Goal: Task Accomplishment & Management: Complete application form

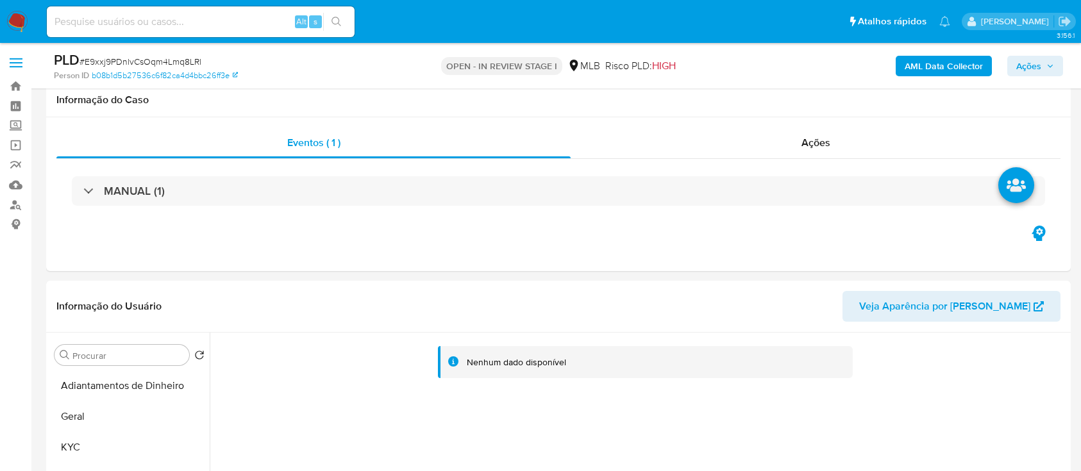
select select "10"
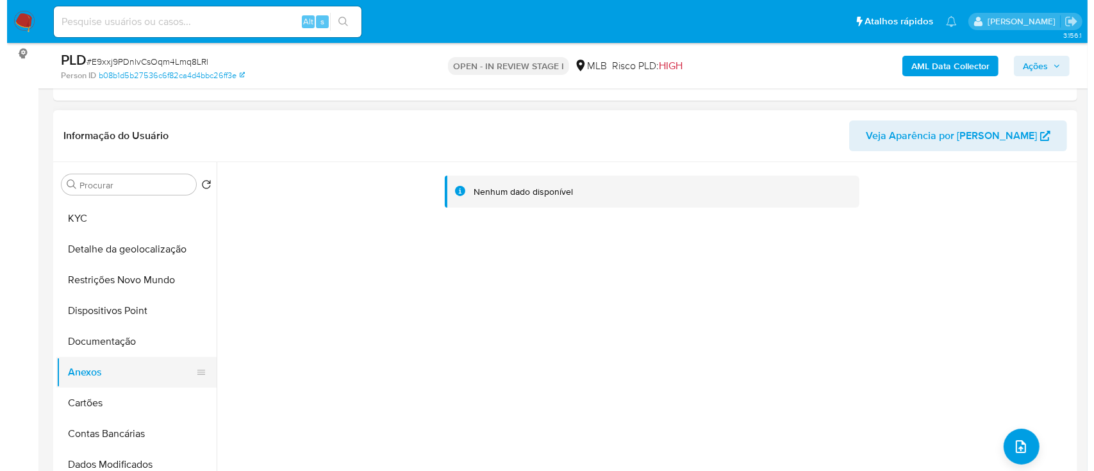
scroll to position [85, 0]
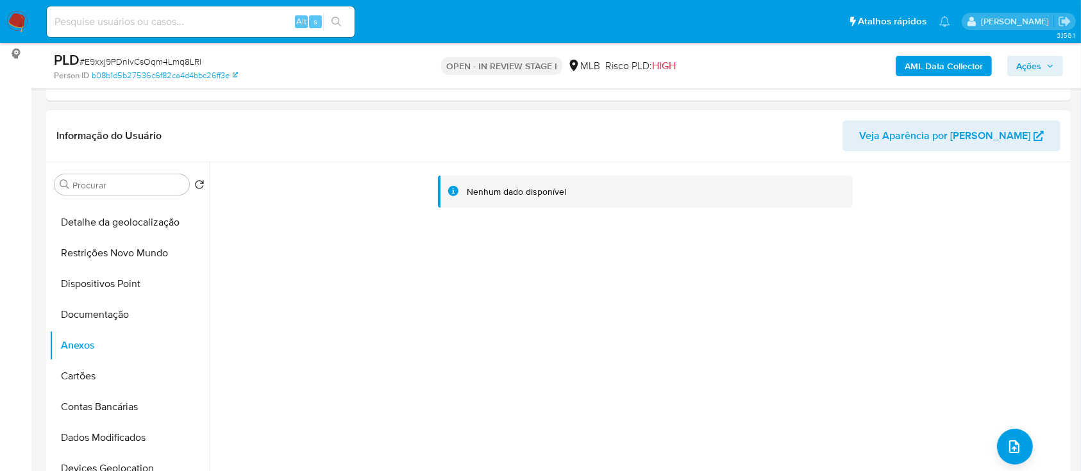
click at [522, 385] on div "Nenhum dado disponível" at bounding box center [639, 326] width 858 height 328
click at [1003, 435] on button "upload-file" at bounding box center [1015, 447] width 36 height 36
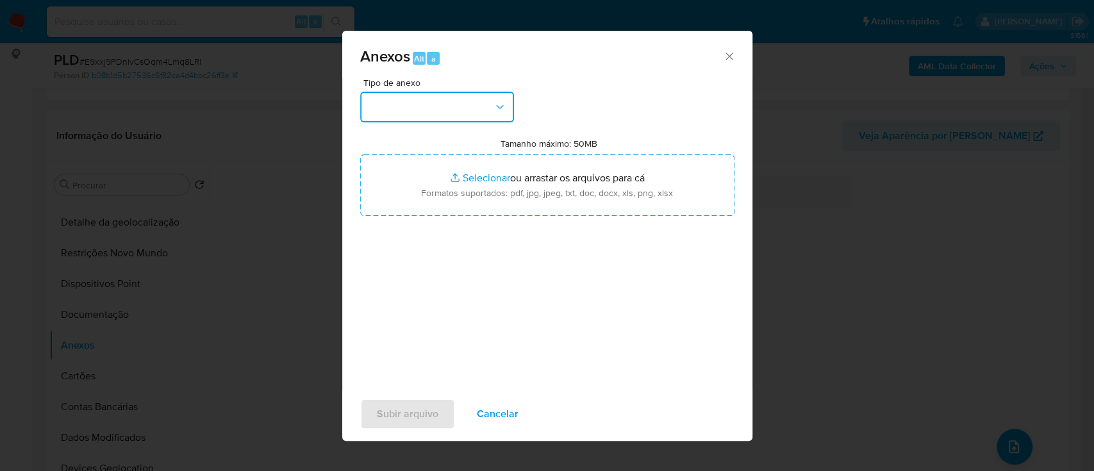
click at [449, 110] on button "button" at bounding box center [437, 107] width 154 height 31
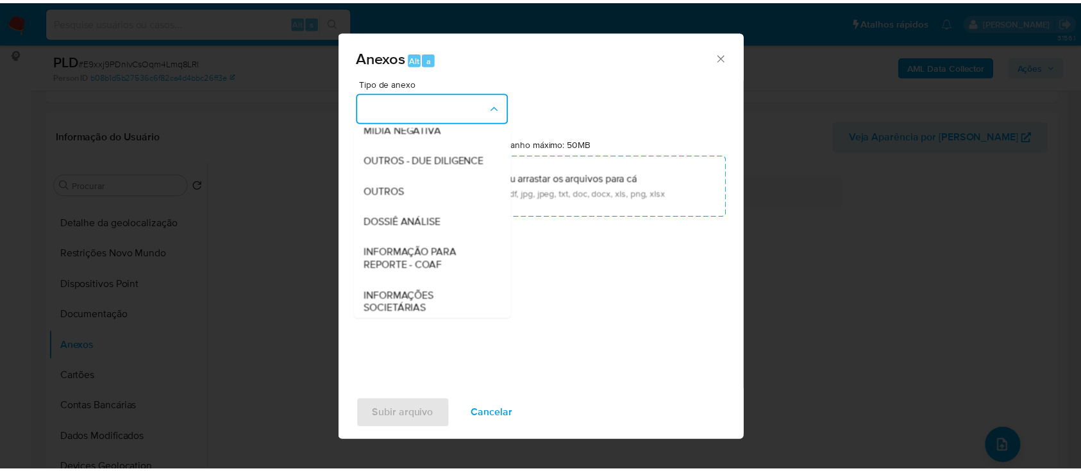
scroll to position [171, 0]
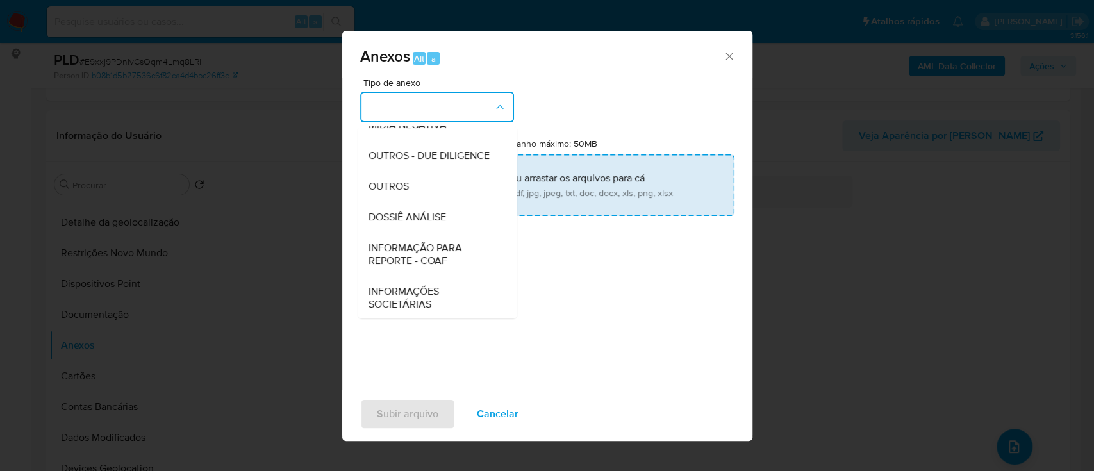
click at [403, 193] on span "OUTROS" at bounding box center [388, 186] width 40 height 13
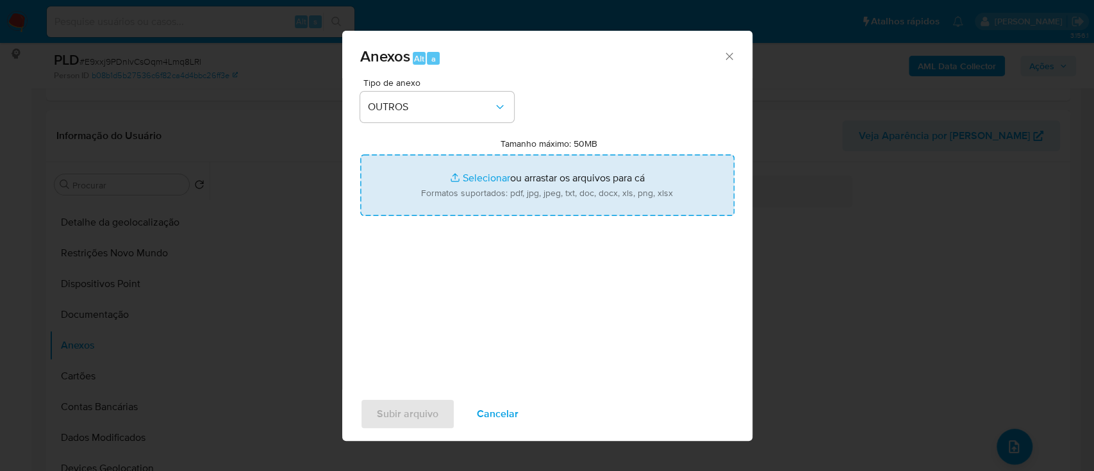
click at [471, 177] on input "Tamanho máximo: 50MB Selecionar arquivos" at bounding box center [547, 185] width 374 height 62
type input "C:\fakepath\Mulan 2249854833_2025_08_26_17_02_48.xlsx"
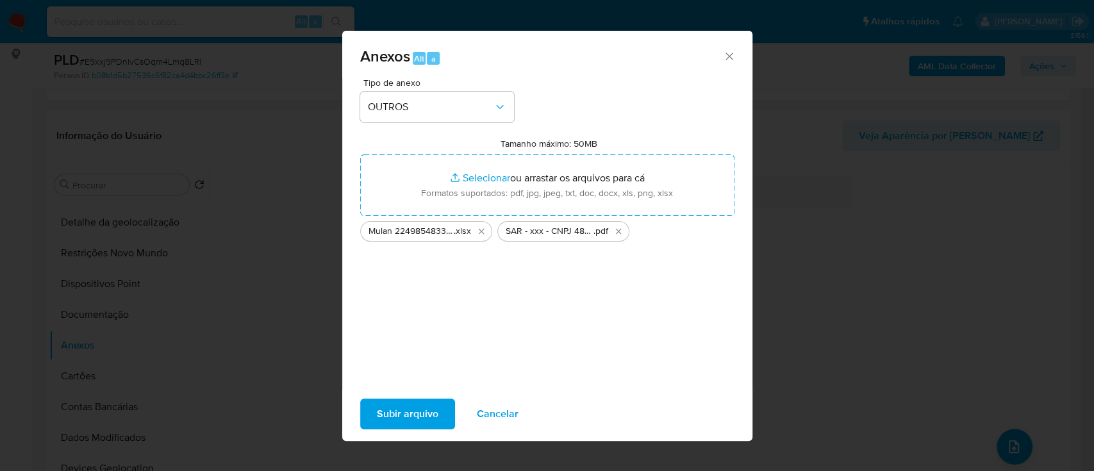
click at [412, 417] on span "Subir arquivo" at bounding box center [408, 414] width 62 height 28
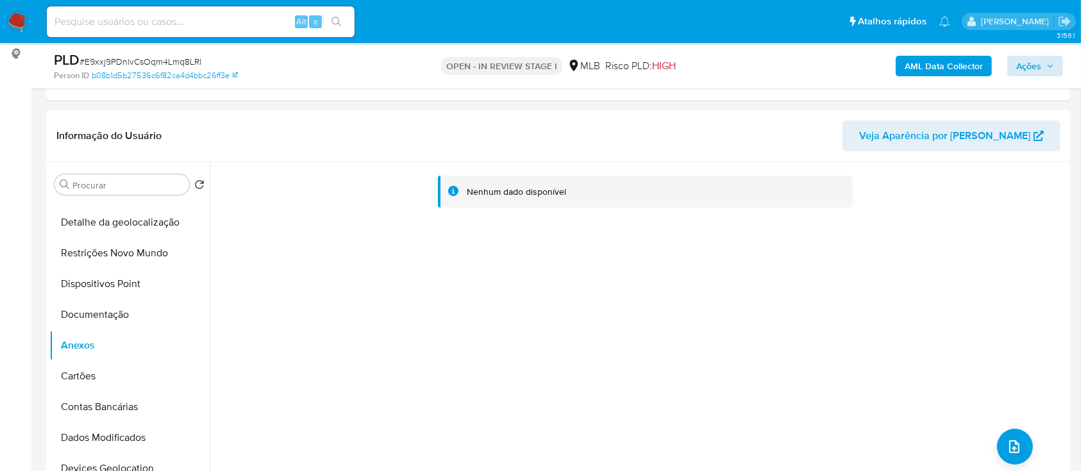
click at [1035, 54] on div "AML Data Collector Ações" at bounding box center [896, 66] width 333 height 30
click at [1033, 56] on span "Ações" at bounding box center [1028, 66] width 25 height 21
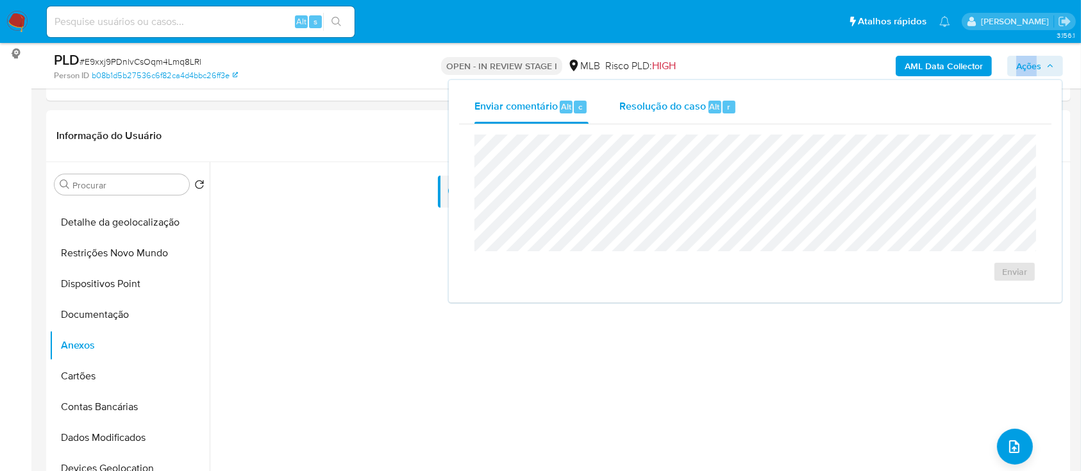
click at [659, 104] on span "Resolução do caso" at bounding box center [662, 106] width 87 height 15
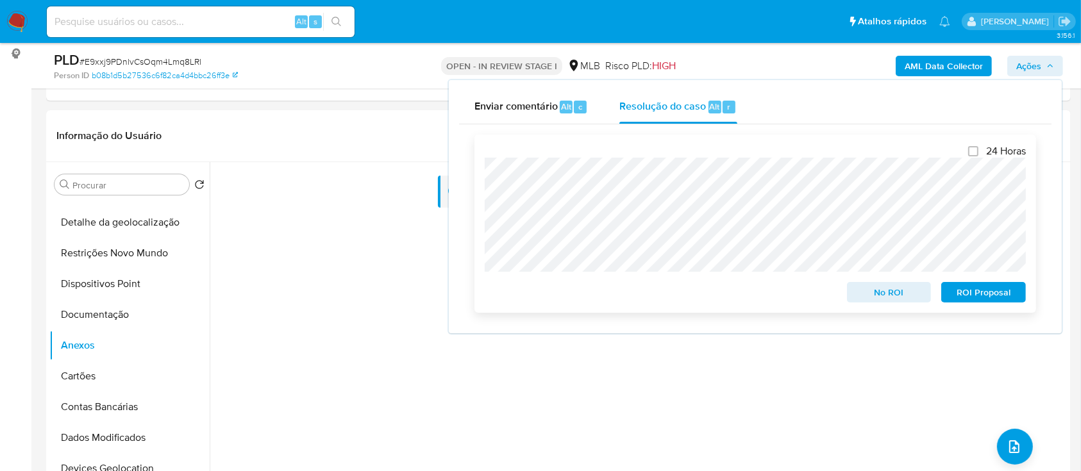
click at [983, 287] on span "ROI Proposal" at bounding box center [983, 292] width 67 height 18
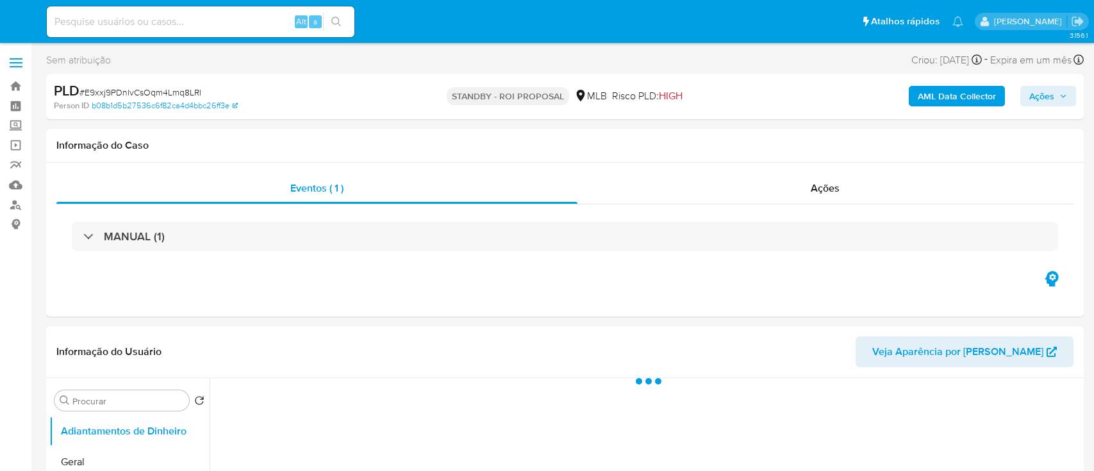
select select "10"
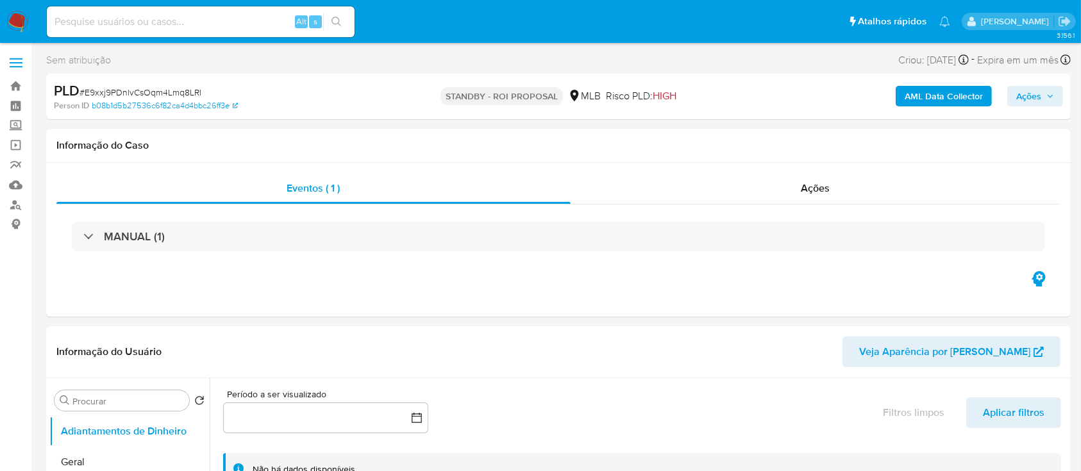
drag, startPoint x: 734, startPoint y: 338, endPoint x: 719, endPoint y: 317, distance: 25.6
click at [733, 338] on header "Informação do Usuário Veja Aparência por Pessoa" at bounding box center [558, 352] width 1004 height 31
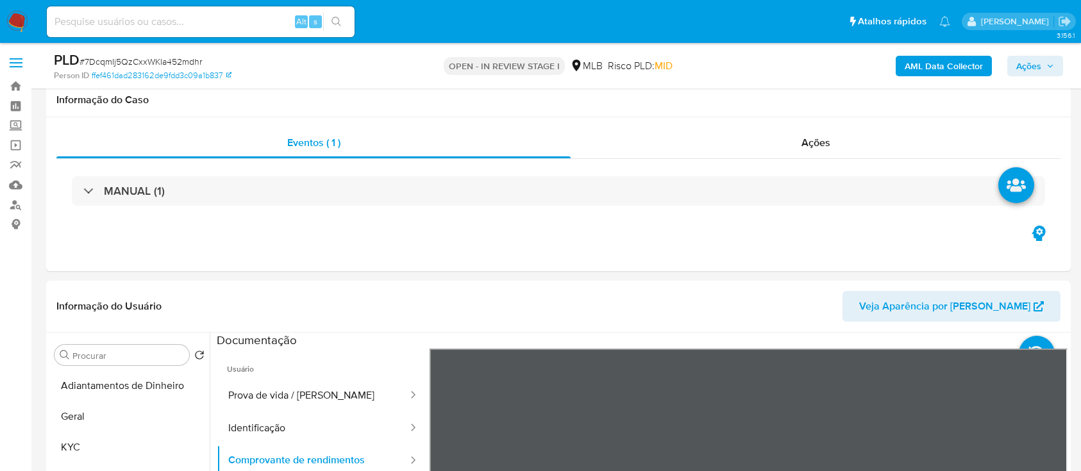
select select "10"
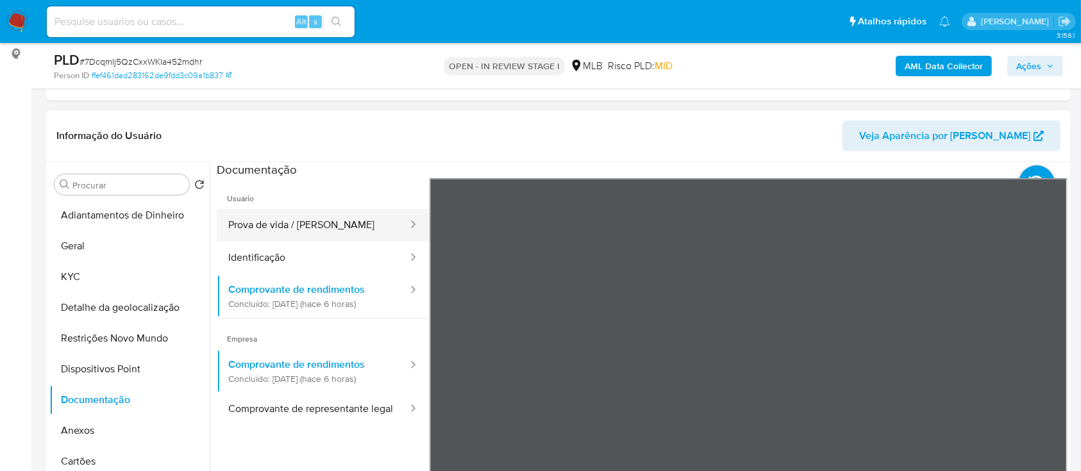
click at [290, 234] on button "Prova de vida / Selfie" at bounding box center [313, 225] width 192 height 33
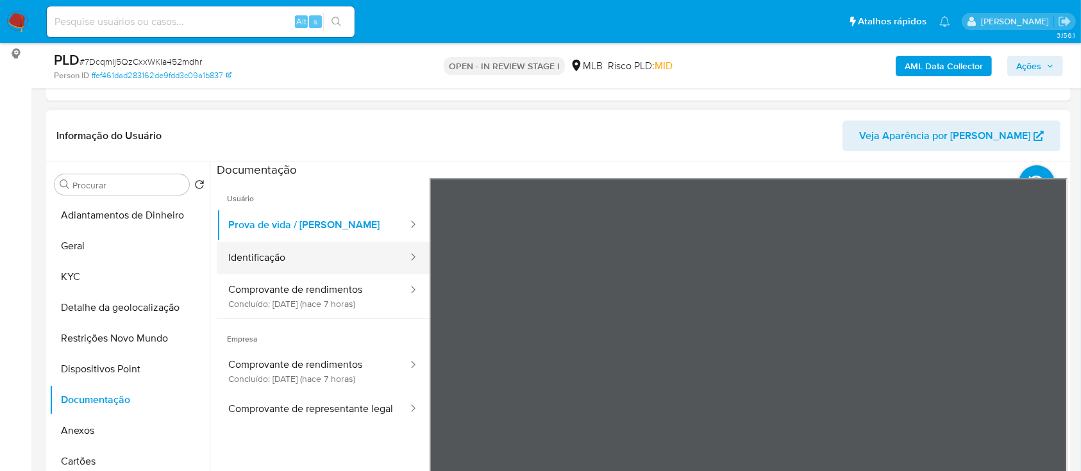
click at [308, 254] on button "Identificação" at bounding box center [313, 258] width 192 height 33
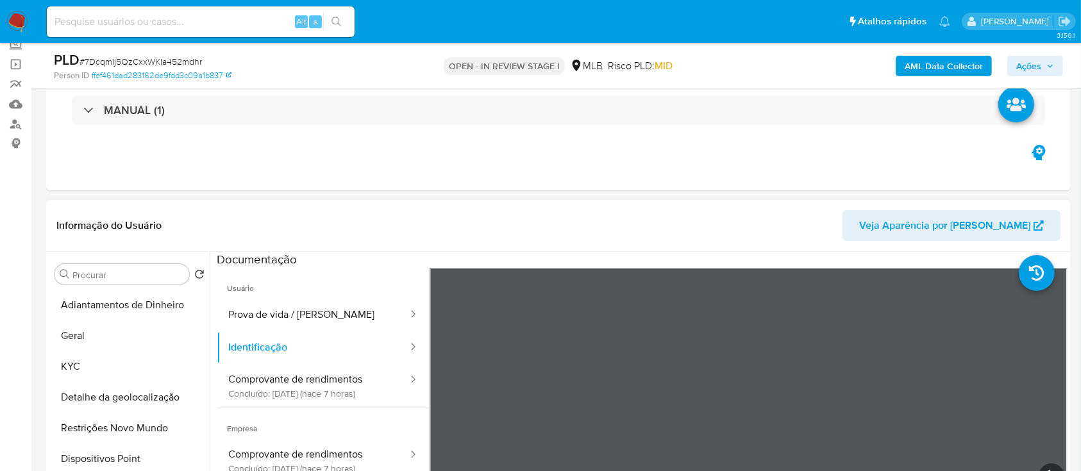
scroll to position [171, 0]
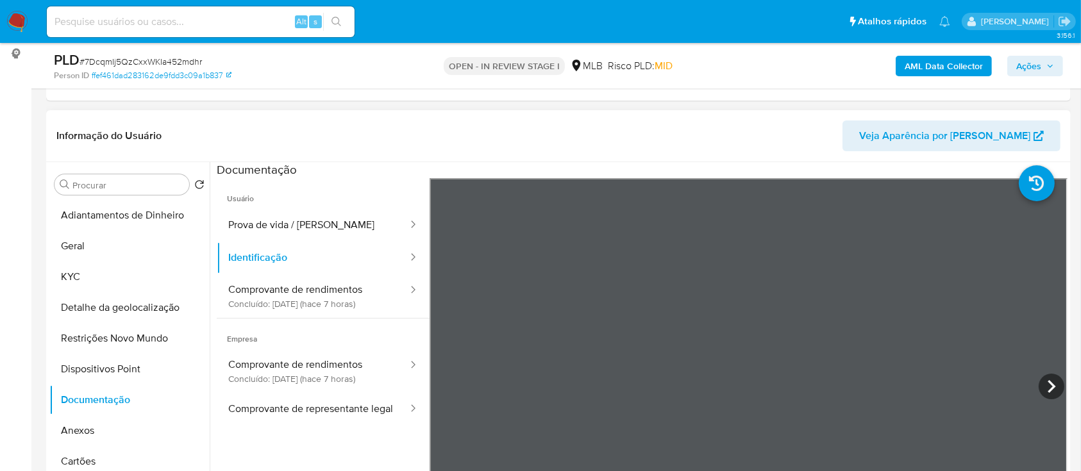
click at [1048, 387] on icon at bounding box center [1051, 387] width 26 height 26
click at [1041, 386] on div at bounding box center [748, 388] width 638 height 420
click at [653, 299] on div at bounding box center [748, 388] width 638 height 420
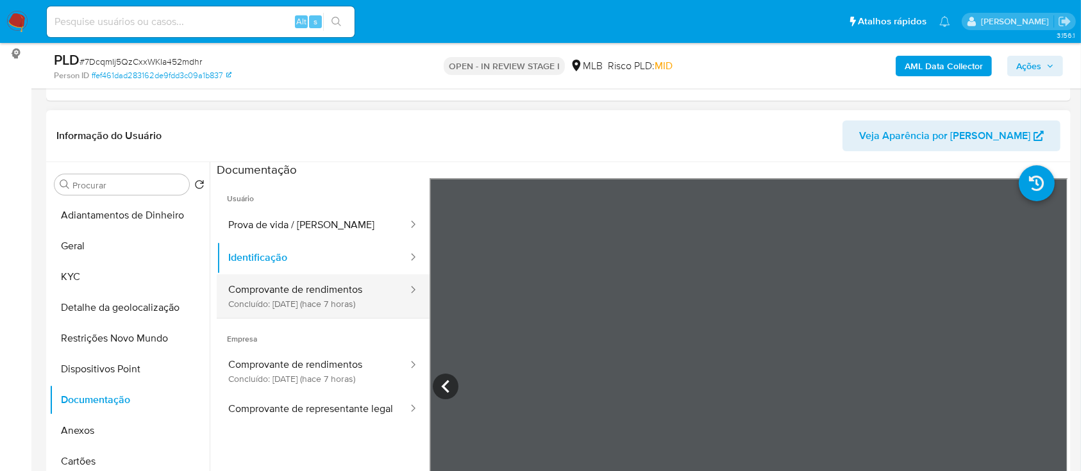
click at [292, 298] on button "Comprovante de rendimentos Concluído: 27/08/2025 (hace 7 horas)" at bounding box center [313, 296] width 192 height 44
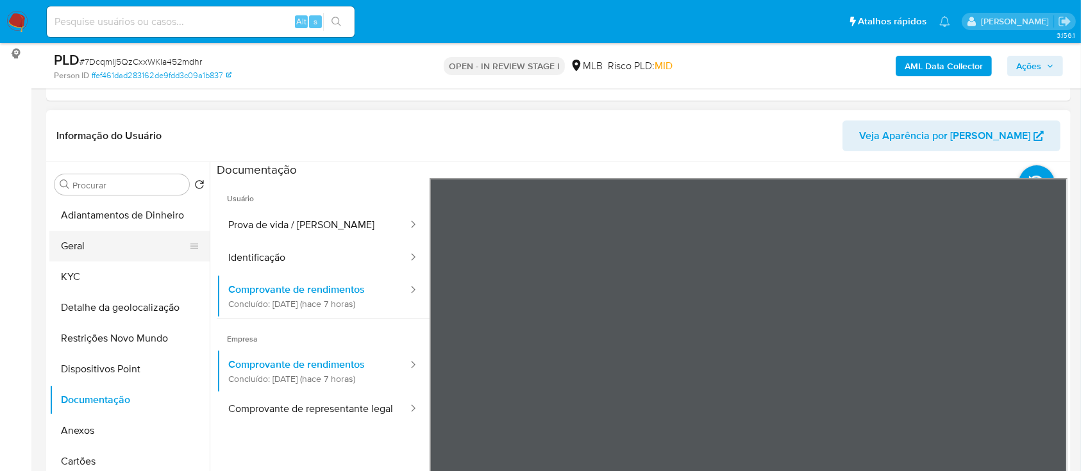
click at [105, 251] on button "Geral" at bounding box center [124, 246] width 150 height 31
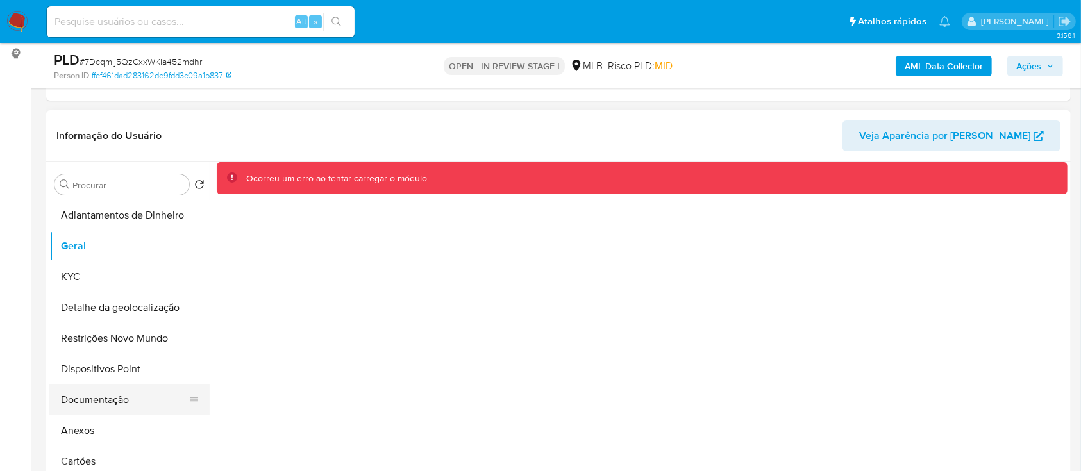
click at [91, 408] on button "Documentação" at bounding box center [124, 400] width 150 height 31
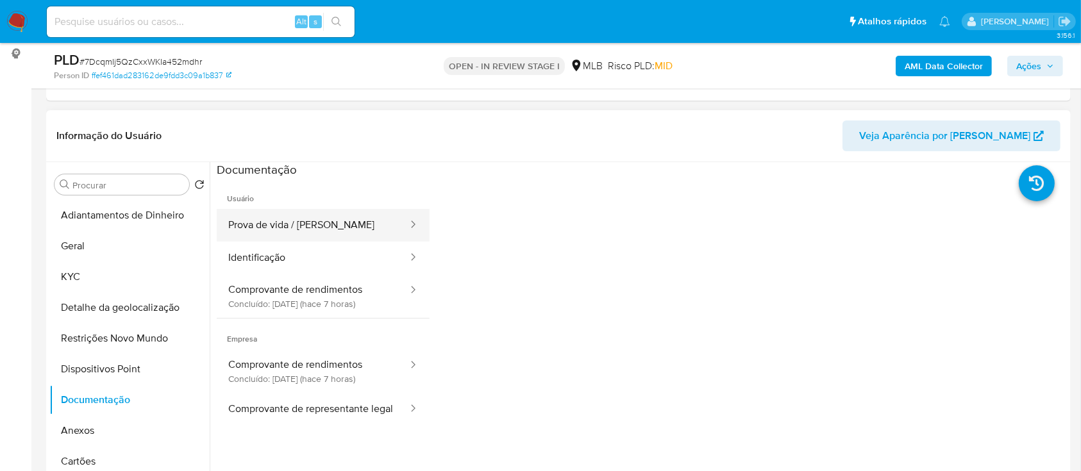
click at [309, 235] on button "Prova de vida / Selfie" at bounding box center [313, 225] width 192 height 33
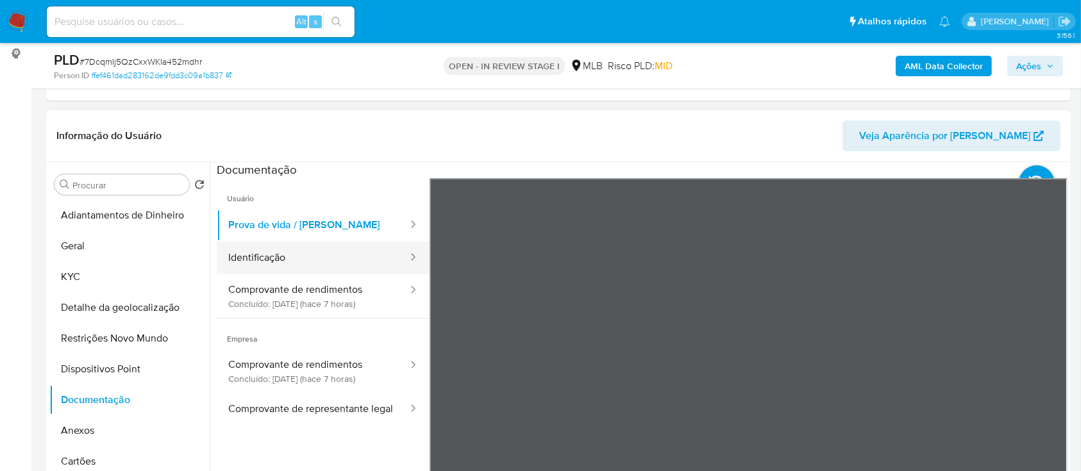
click at [306, 263] on button "Identificação" at bounding box center [313, 258] width 192 height 33
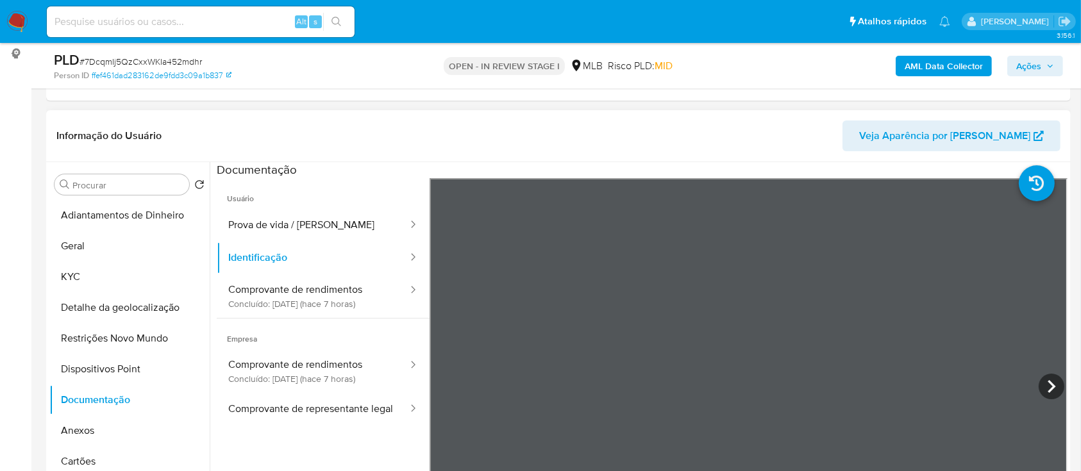
scroll to position [44, 0]
click at [322, 408] on button "Comprovante de representante legal" at bounding box center [313, 409] width 192 height 33
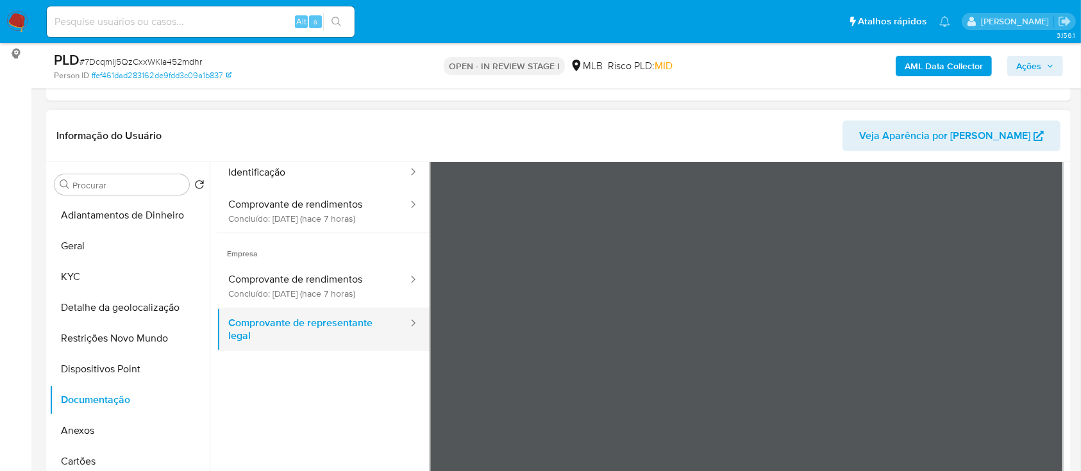
scroll to position [0, 0]
